Goal: Task Accomplishment & Management: Complete application form

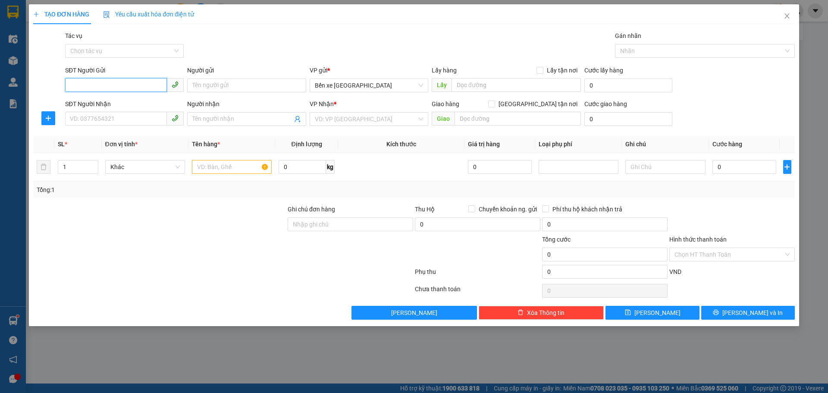
click at [93, 82] on input "SĐT Người Gửi" at bounding box center [116, 85] width 102 height 14
click at [151, 87] on input "SĐT Người Gửi" at bounding box center [116, 85] width 102 height 14
type input "0903951762"
click at [119, 99] on div "0903951762 - bác đạt" at bounding box center [124, 102] width 108 height 9
type input "bác đạt"
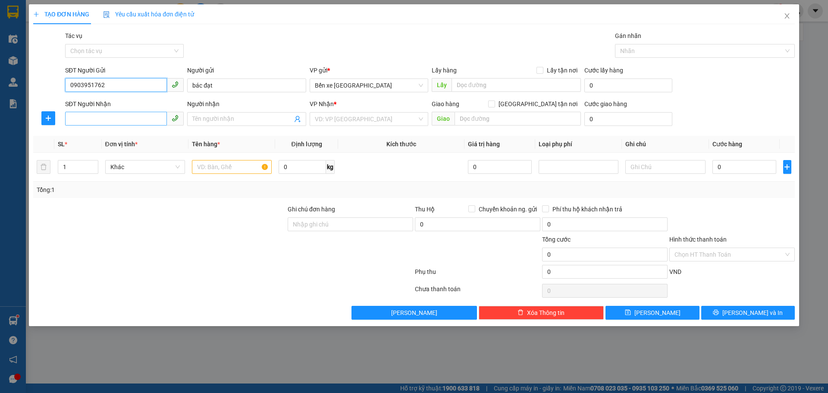
type input "0903951762"
click at [125, 118] on input "SĐT Người Nhận" at bounding box center [116, 119] width 102 height 14
click at [132, 137] on div "0904730366 - c lâm -0961343357" at bounding box center [124, 135] width 108 height 9
type input "0904730366"
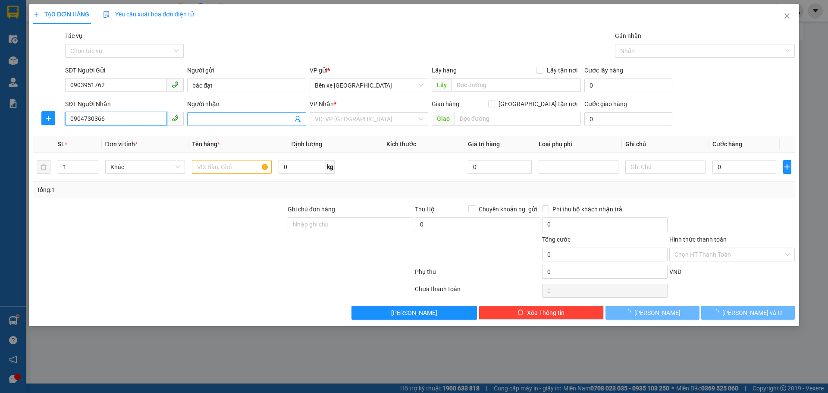
type input "c lâm -0961343357"
checkbox input "true"
type input "15 tố hữu (HH2 [GEOGRAPHIC_DATA] ) TRUNG VĂN NAM TỪ LIÊM"
type input "65.000"
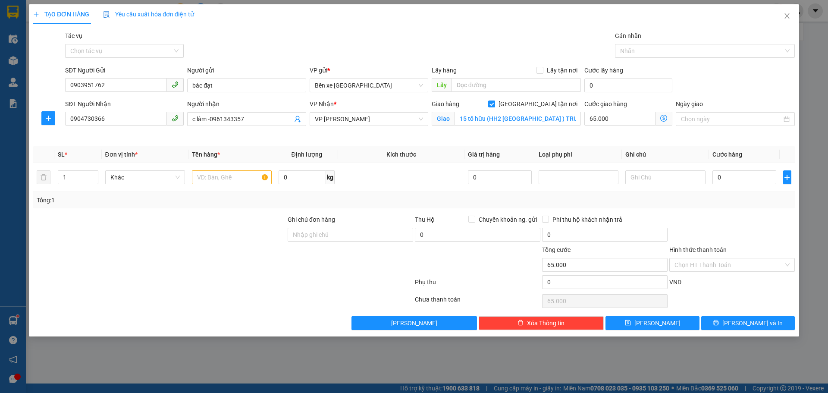
click at [663, 119] on icon "dollar-circle" at bounding box center [663, 118] width 7 height 7
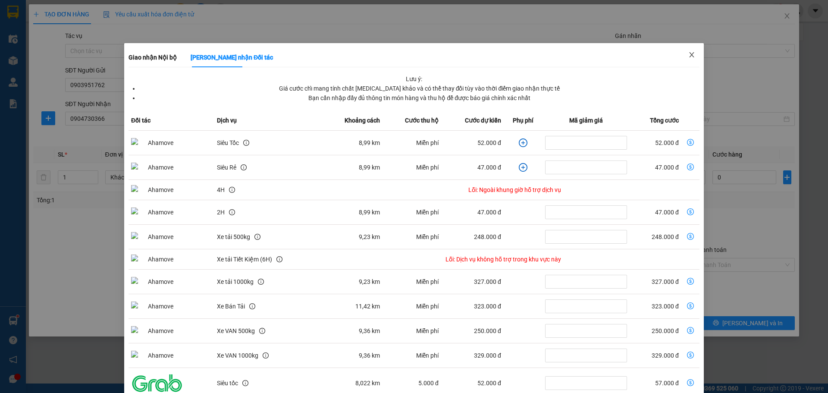
drag, startPoint x: 687, startPoint y: 54, endPoint x: 699, endPoint y: 96, distance: 43.6
click at [688, 54] on icon "close" at bounding box center [691, 54] width 7 height 7
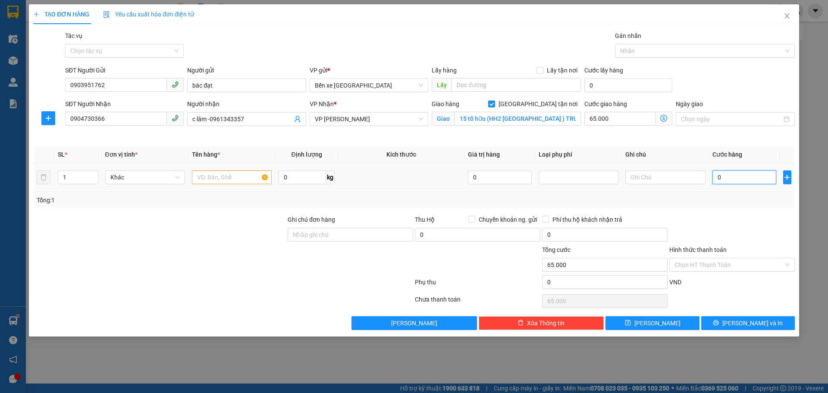
click at [726, 178] on input "0" at bounding box center [744, 177] width 64 height 14
type input "3"
type input "65.003"
type input "30"
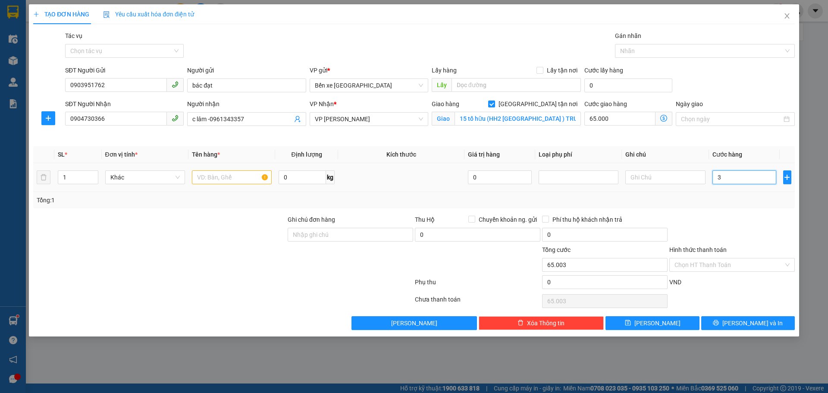
type input "65.030"
click at [228, 176] on input "text" at bounding box center [232, 177] width 80 height 14
type input "30.000"
type input "95.000"
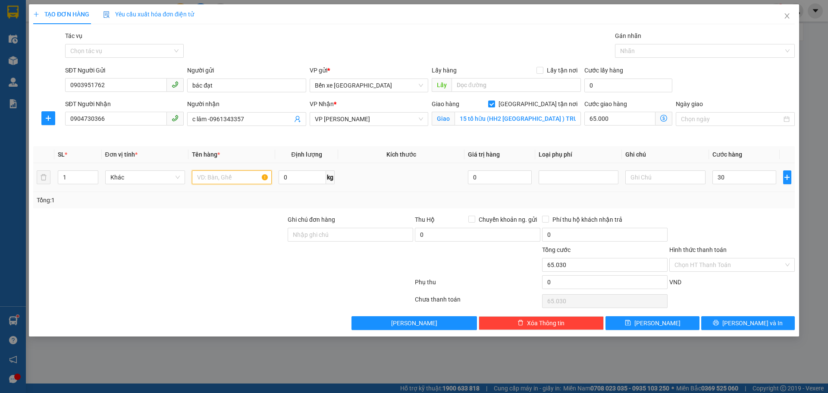
type input "95.000"
type input "1 thùng xốp"
click at [640, 121] on input "65.000" at bounding box center [619, 119] width 71 height 14
type input "30.006"
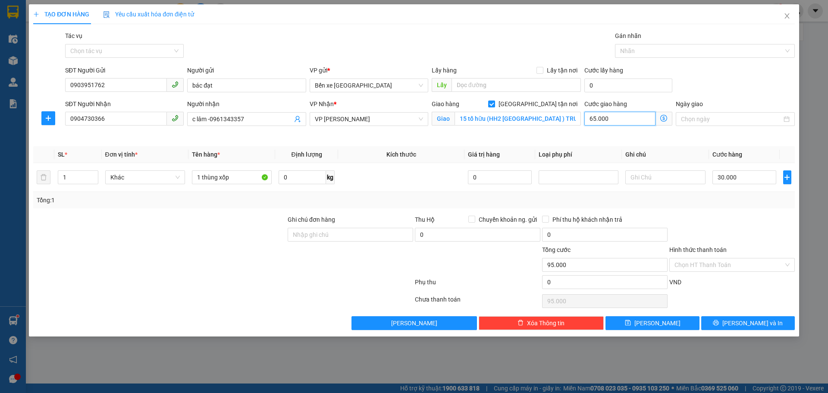
type input "6"
type input "30.060"
type input "60"
click at [595, 135] on div "Cước giao hàng 60 Giao nhận Nội bộ Giao nhận Đối tác Lưu ý: Giá cước chỉ mang t…" at bounding box center [627, 119] width 91 height 41
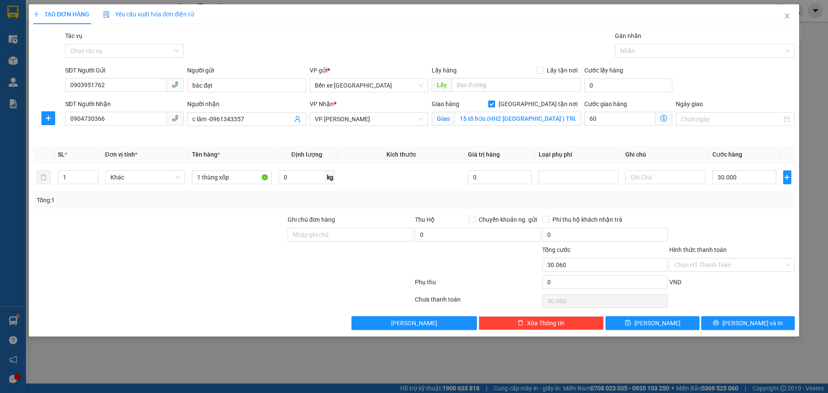
type input "90.000"
type input "60.000"
click at [664, 120] on icon "dollar-circle" at bounding box center [663, 118] width 7 height 7
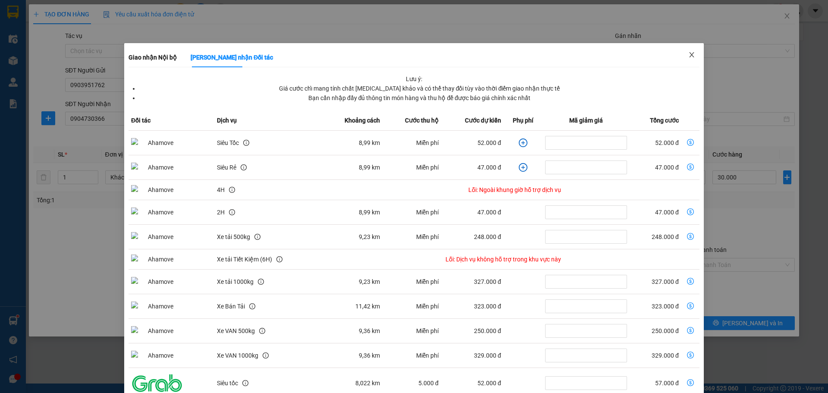
click at [688, 51] on span "Close" at bounding box center [691, 55] width 24 height 24
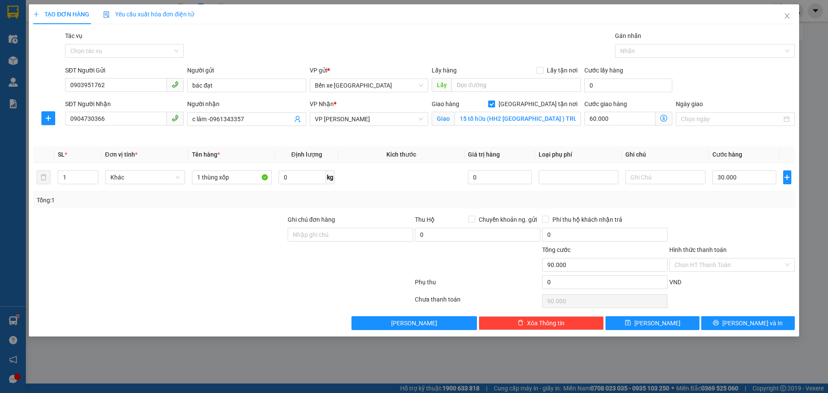
drag, startPoint x: 688, startPoint y: 219, endPoint x: 666, endPoint y: 251, distance: 38.7
click at [666, 251] on form "Ghi chú đơn hàng Thu Hộ Chuyển khoản ng. gửi 0 Phí thu hộ khách nhận trả 0 Tổng…" at bounding box center [413, 254] width 761 height 78
drag, startPoint x: 691, startPoint y: 232, endPoint x: 701, endPoint y: 269, distance: 37.4
click at [691, 232] on div at bounding box center [731, 230] width 127 height 30
click at [709, 268] on input "Hình thức thanh toán" at bounding box center [728, 264] width 109 height 13
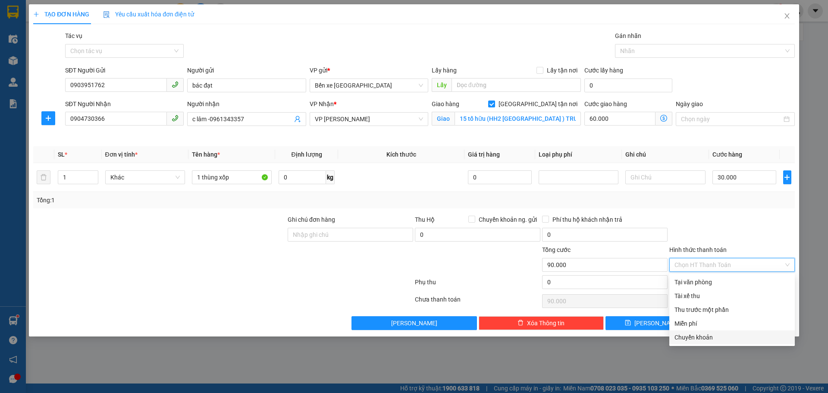
click at [693, 333] on div "Chuyển khoản" at bounding box center [731, 336] width 115 height 9
type input "0"
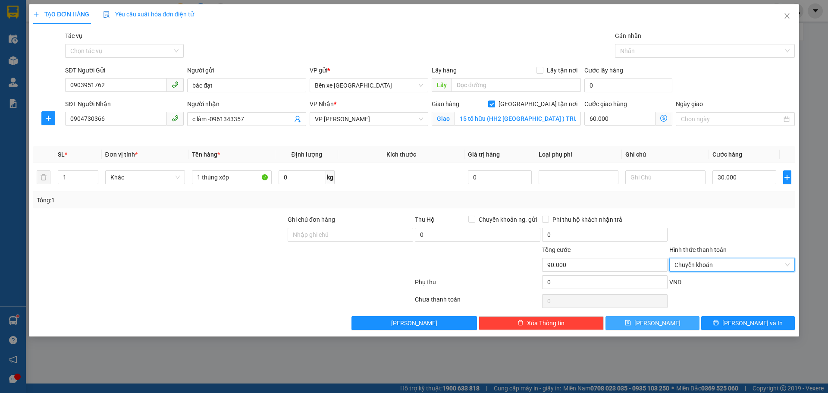
click at [620, 328] on button "[PERSON_NAME]" at bounding box center [652, 323] width 94 height 14
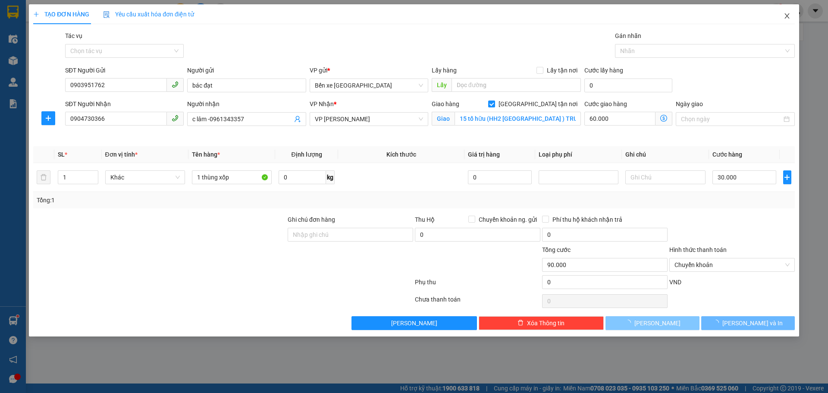
checkbox input "false"
type input "0"
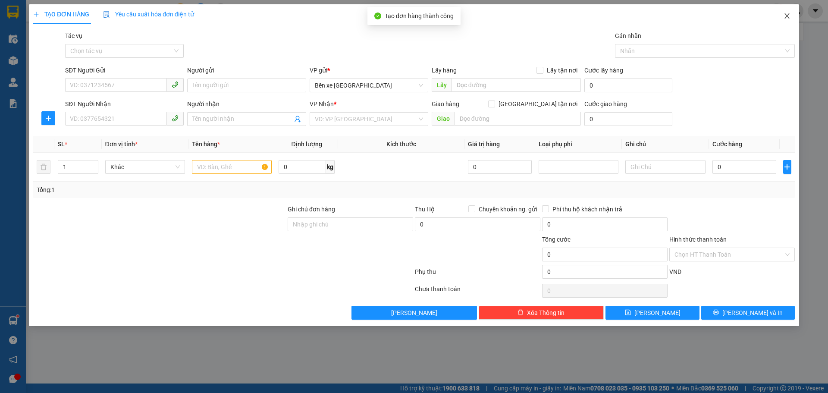
click at [784, 11] on span "Close" at bounding box center [787, 16] width 24 height 24
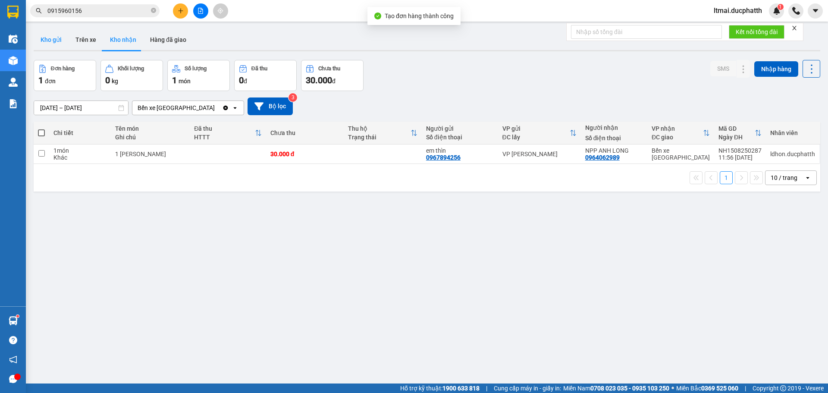
click at [53, 36] on button "Kho gửi" at bounding box center [51, 39] width 35 height 21
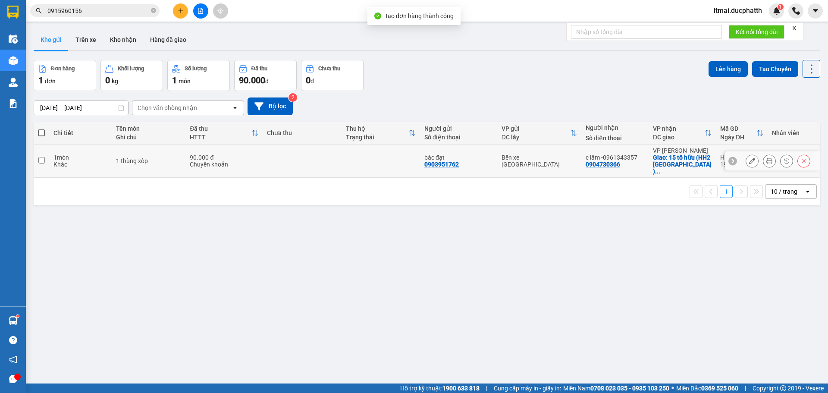
click at [74, 154] on div "1 món" at bounding box center [80, 157] width 54 height 7
checkbox input "true"
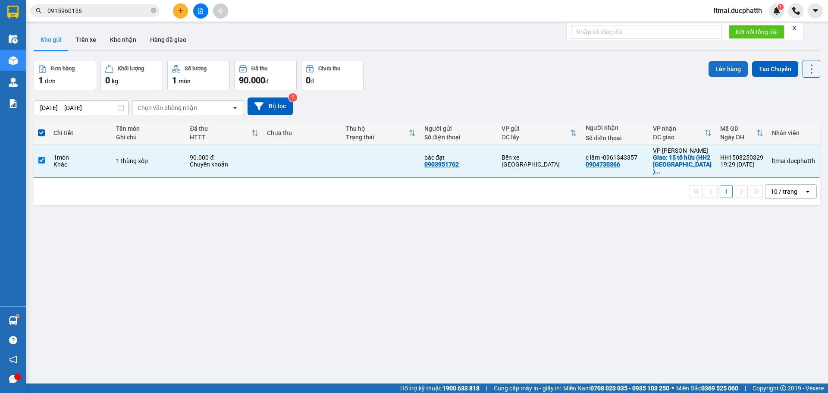
click at [728, 73] on button "Lên hàng" at bounding box center [727, 69] width 39 height 16
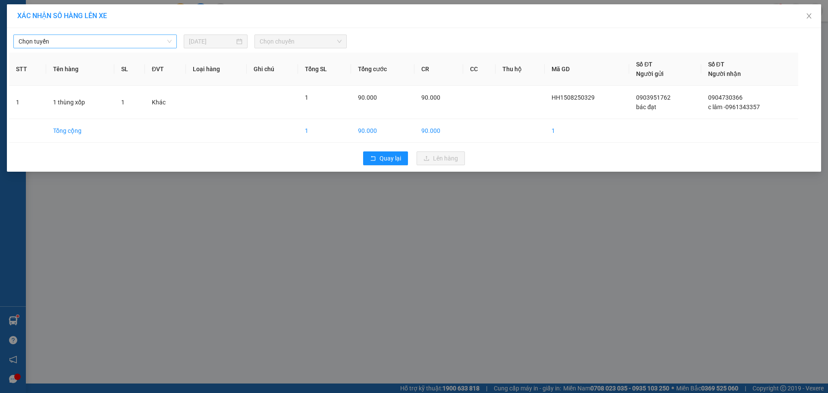
click at [91, 42] on span "Chọn tuyến" at bounding box center [95, 41] width 153 height 13
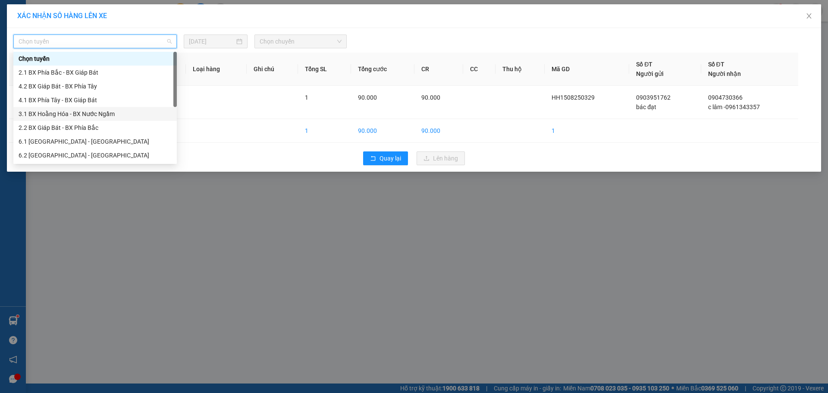
click at [44, 117] on div "3.1 BX Hoằng Hóa - BX Nước Ngầm" at bounding box center [95, 113] width 153 height 9
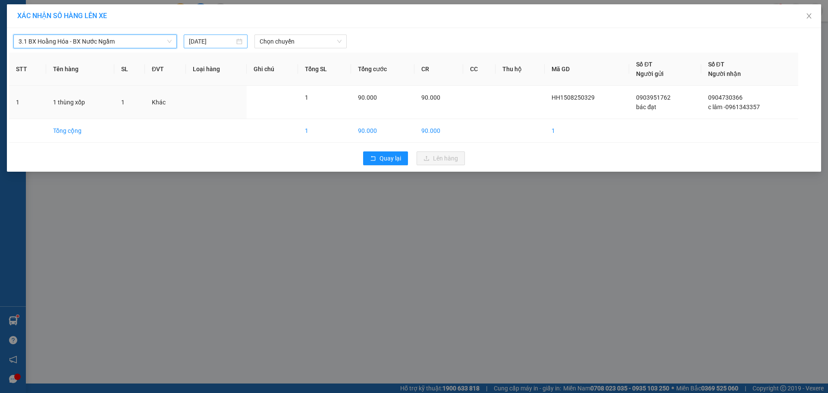
click at [227, 44] on input "[DATE]" at bounding box center [212, 41] width 46 height 9
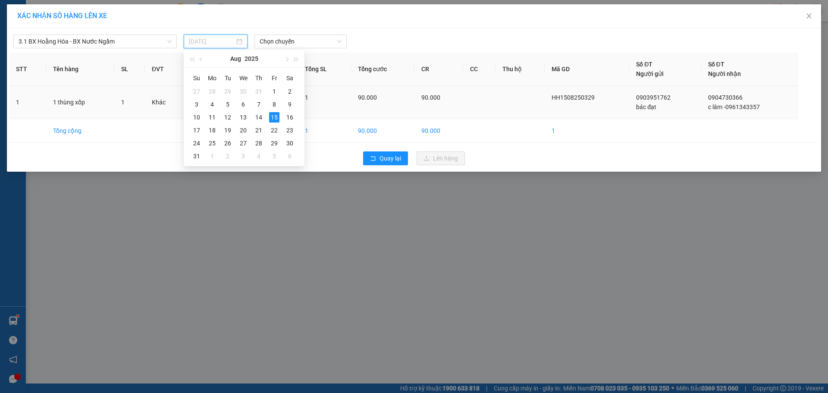
click at [294, 116] on div "16" at bounding box center [290, 117] width 10 height 10
type input "[DATE]"
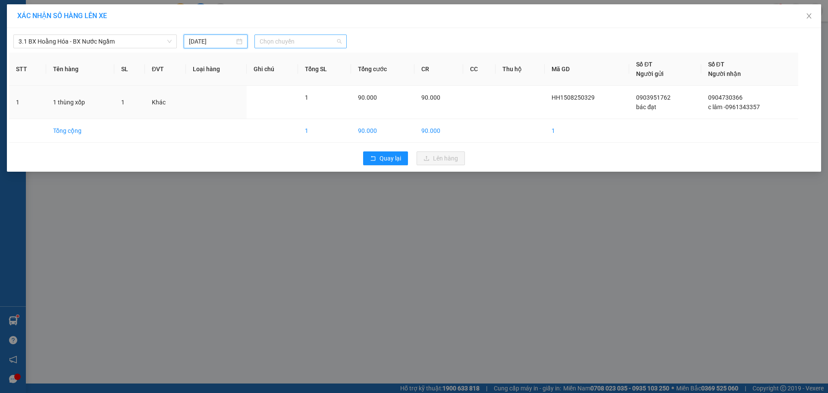
click at [282, 47] on span "Chọn chuyến" at bounding box center [301, 41] width 82 height 13
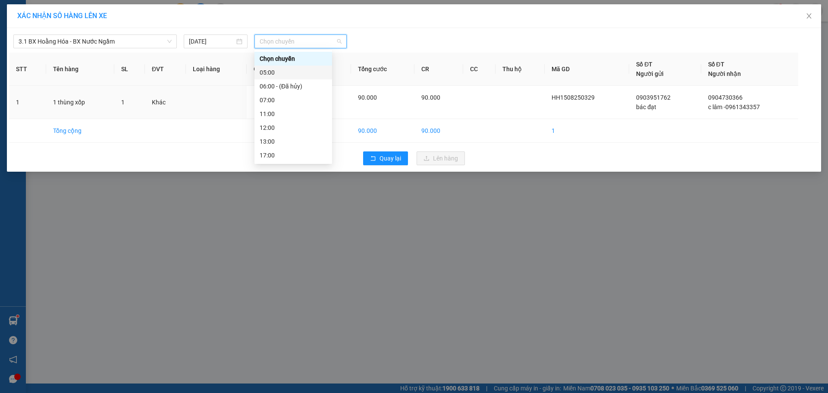
click at [275, 70] on div "05:00" at bounding box center [293, 72] width 67 height 9
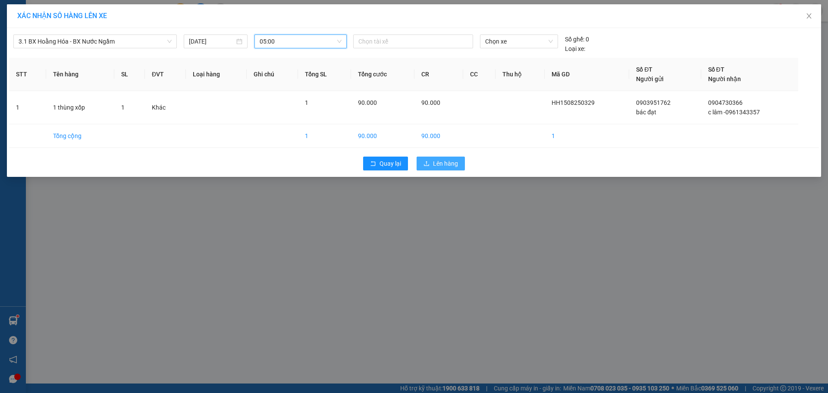
click at [439, 162] on span "Lên hàng" at bounding box center [445, 163] width 25 height 9
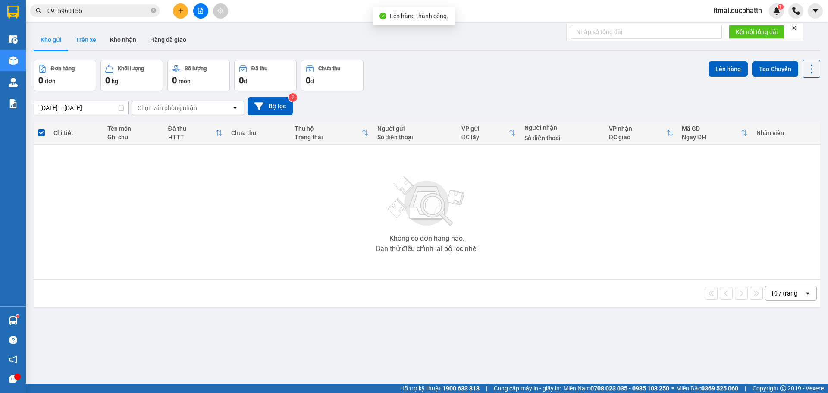
click at [82, 41] on button "Trên xe" at bounding box center [86, 39] width 34 height 21
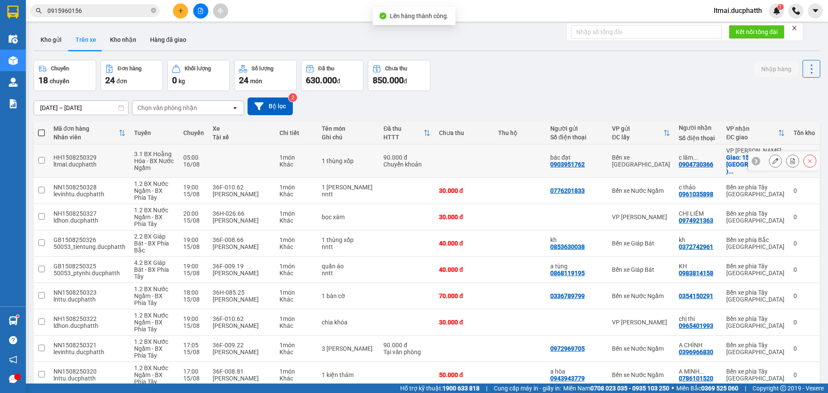
click at [786, 153] on button at bounding box center [792, 160] width 12 height 15
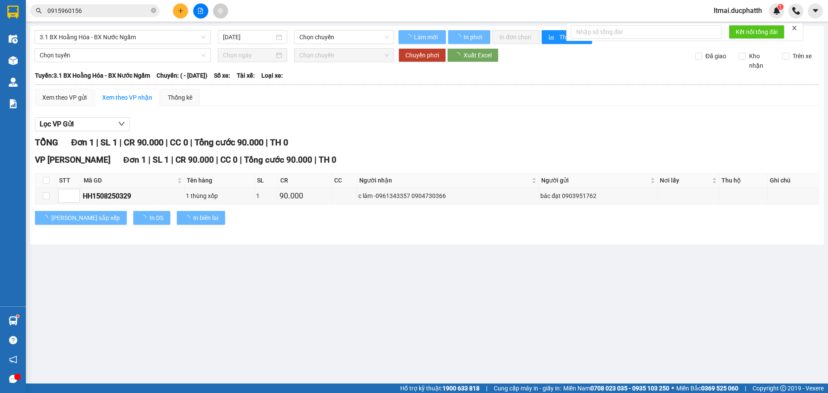
type input "[DATE]"
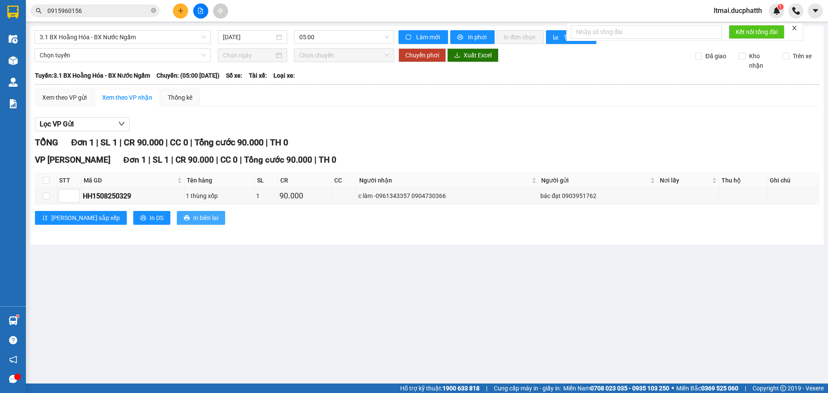
click at [193, 216] on span "In biên lai" at bounding box center [205, 217] width 25 height 9
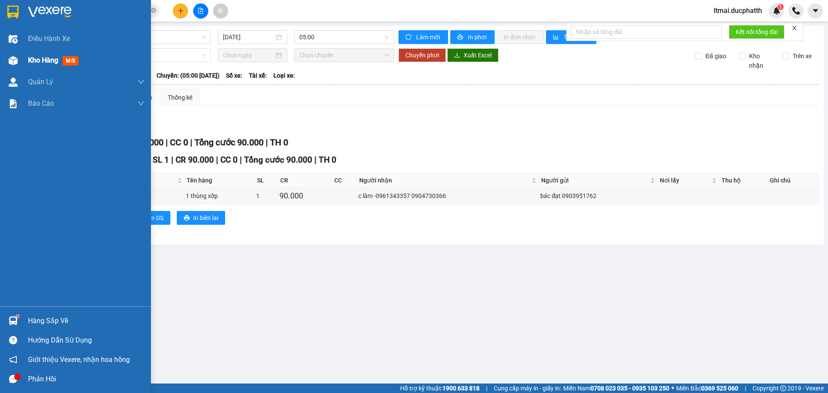
click at [15, 59] on img at bounding box center [13, 60] width 9 height 9
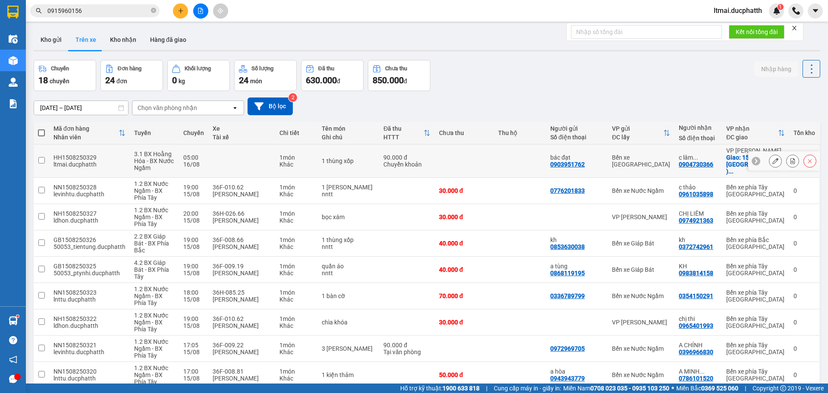
click at [772, 158] on icon at bounding box center [775, 161] width 6 height 6
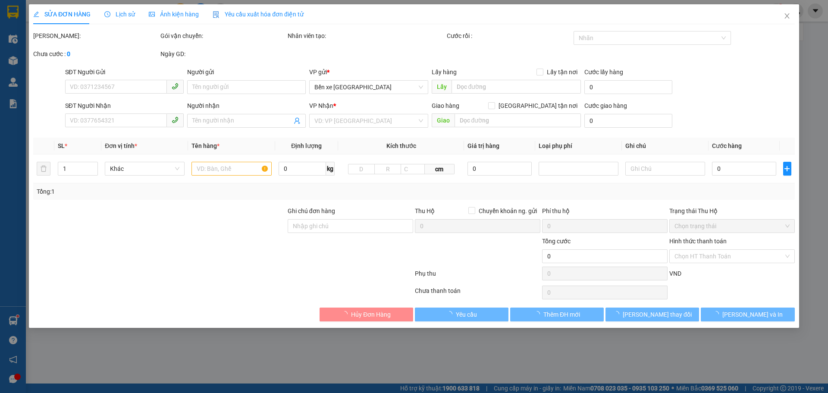
type input "0903951762"
type input "bác đạt"
type input "0904730366"
type input "c lâm -0961343357"
checkbox input "true"
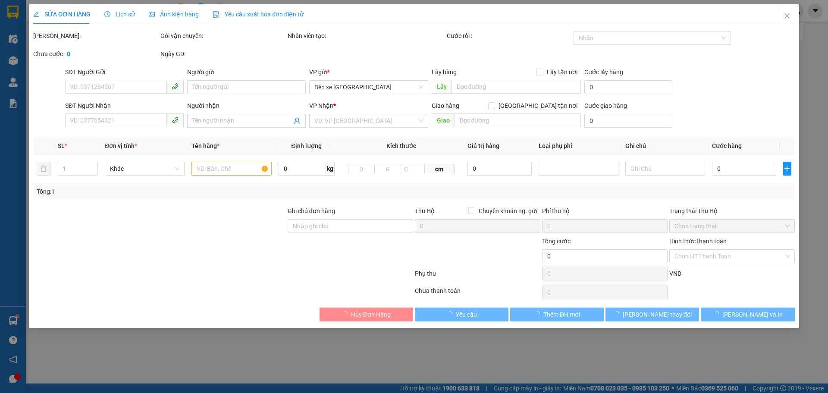
type input "15 tố hữu (HH2 [GEOGRAPHIC_DATA] ) TRUNG VĂN NAM TỪ LIÊM"
type input "90.000"
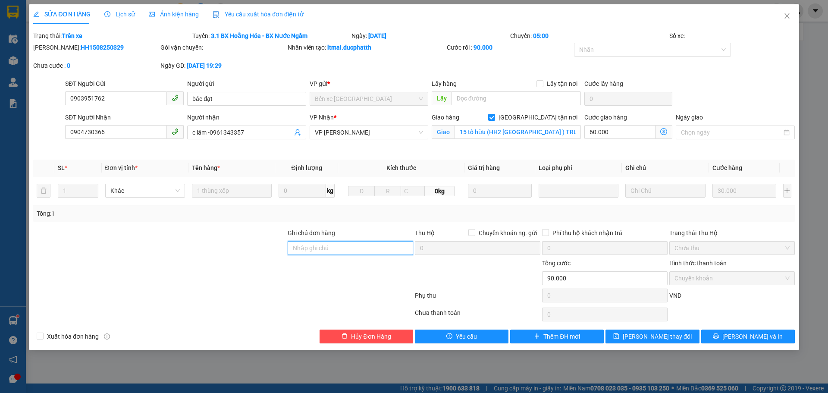
click at [360, 250] on input "Ghi chú đơn hàng" at bounding box center [350, 248] width 125 height 14
type input "ck 19h30[DATE] [PERSON_NAME] trong dat vtb"
click at [619, 339] on icon "save" at bounding box center [616, 336] width 6 height 6
